Goal: Find specific page/section: Find specific page/section

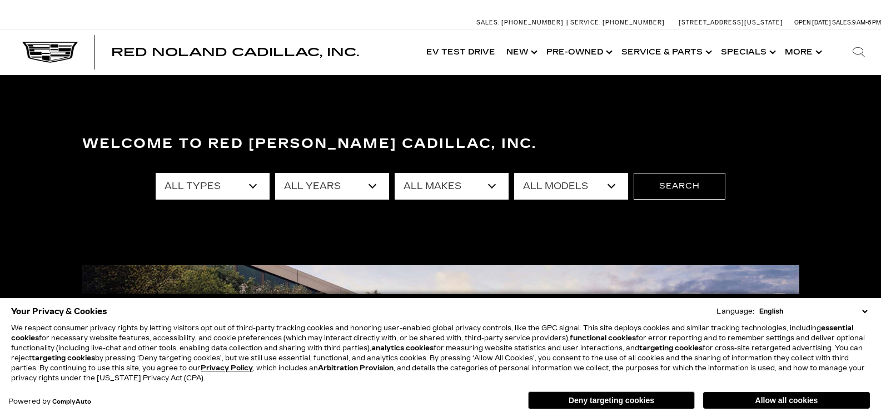
drag, startPoint x: 595, startPoint y: 401, endPoint x: 525, endPoint y: 380, distance: 73.1
click at [595, 401] on button "Deny targeting cookies" at bounding box center [611, 400] width 167 height 18
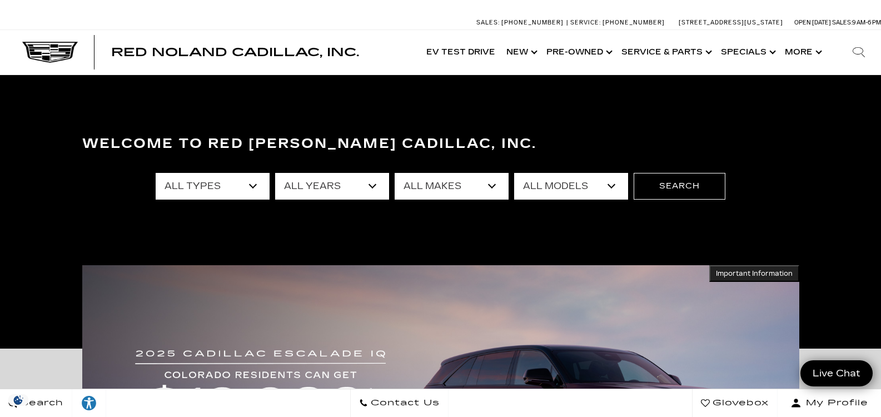
click at [376, 183] on select "All Years 2026 2025 2024 2023 2022 2021 2020 2019 2018 2017 2013" at bounding box center [332, 186] width 114 height 27
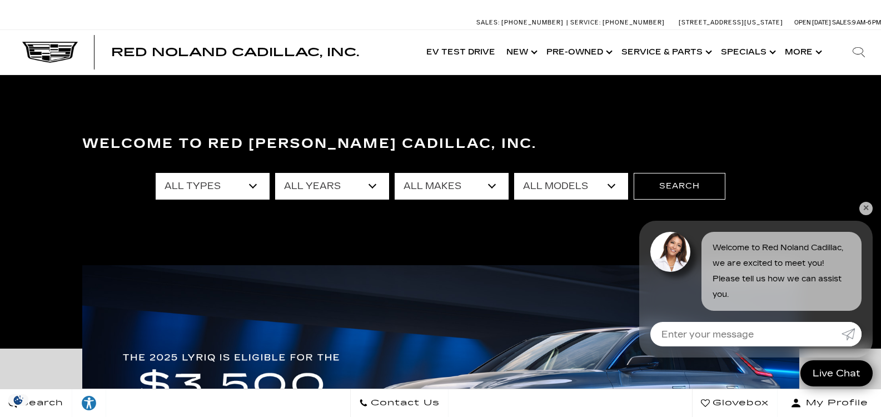
select select "2026"
click at [275, 173] on select "All Years 2026 2025 2024 2023 2022 2021 2020 2019 2018 2017 2013" at bounding box center [332, 186] width 114 height 27
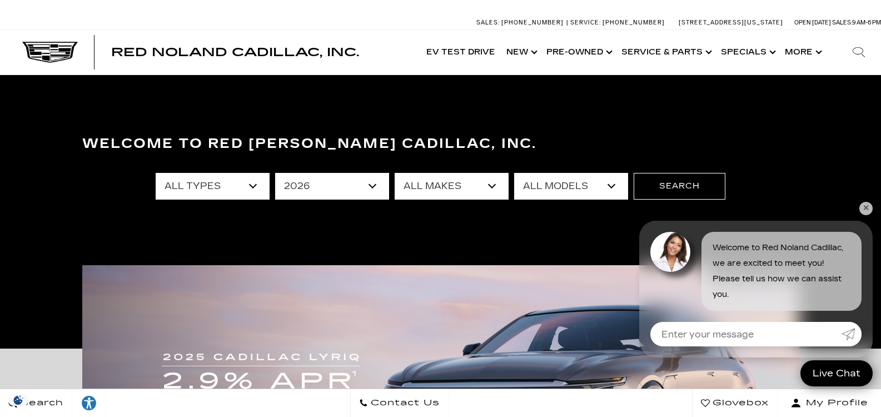
click at [493, 184] on select "All Makes Cadillac" at bounding box center [451, 186] width 114 height 27
select select "Cadillac"
click at [394, 173] on select "All Makes Cadillac" at bounding box center [451, 186] width 114 height 27
click at [607, 184] on select "All Models ESCALADE IQ ESCALADE IQL LYRIQ VISTIQ" at bounding box center [571, 186] width 114 height 27
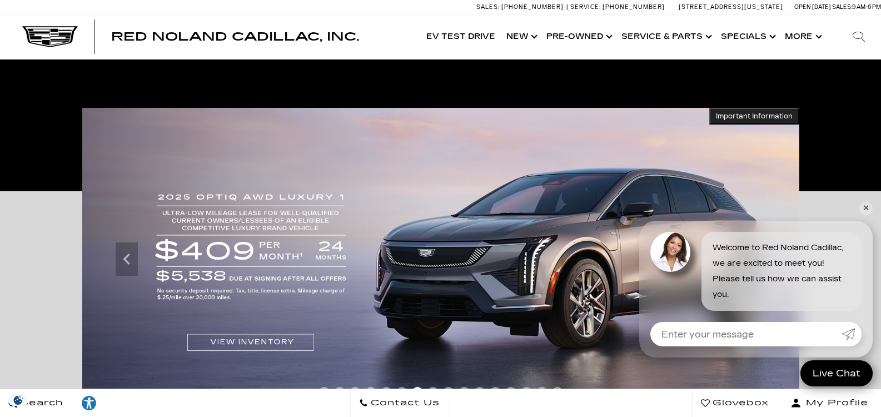
scroll to position [167, 0]
